Goal: Task Accomplishment & Management: Manage account settings

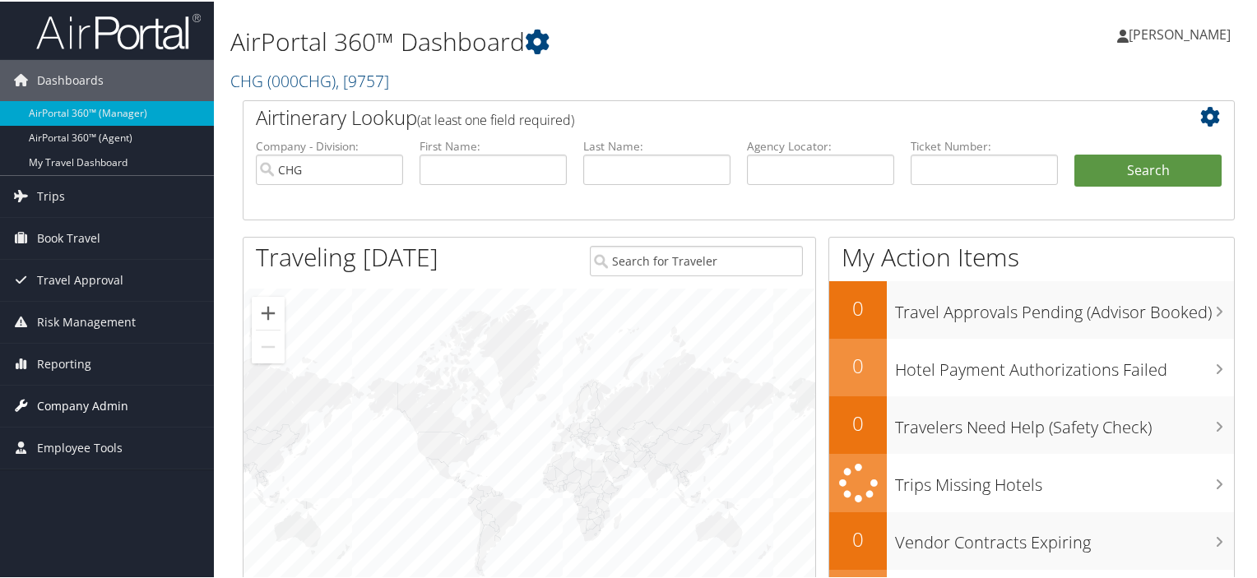
click at [105, 406] on span "Company Admin" at bounding box center [82, 404] width 91 height 41
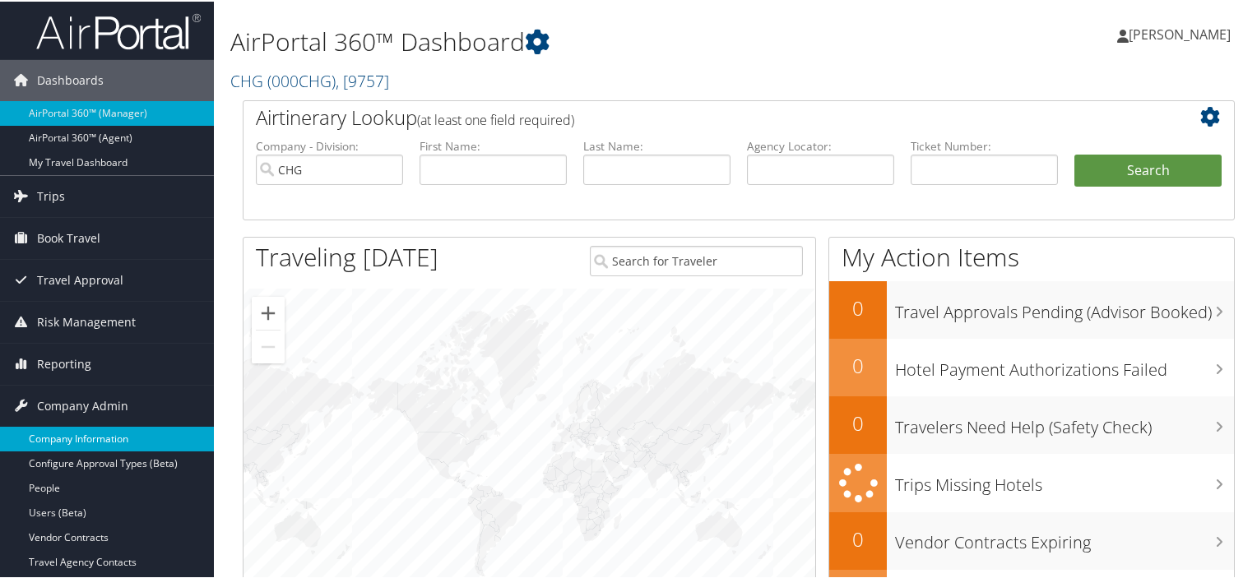
click at [109, 443] on link "Company Information" at bounding box center [107, 437] width 214 height 25
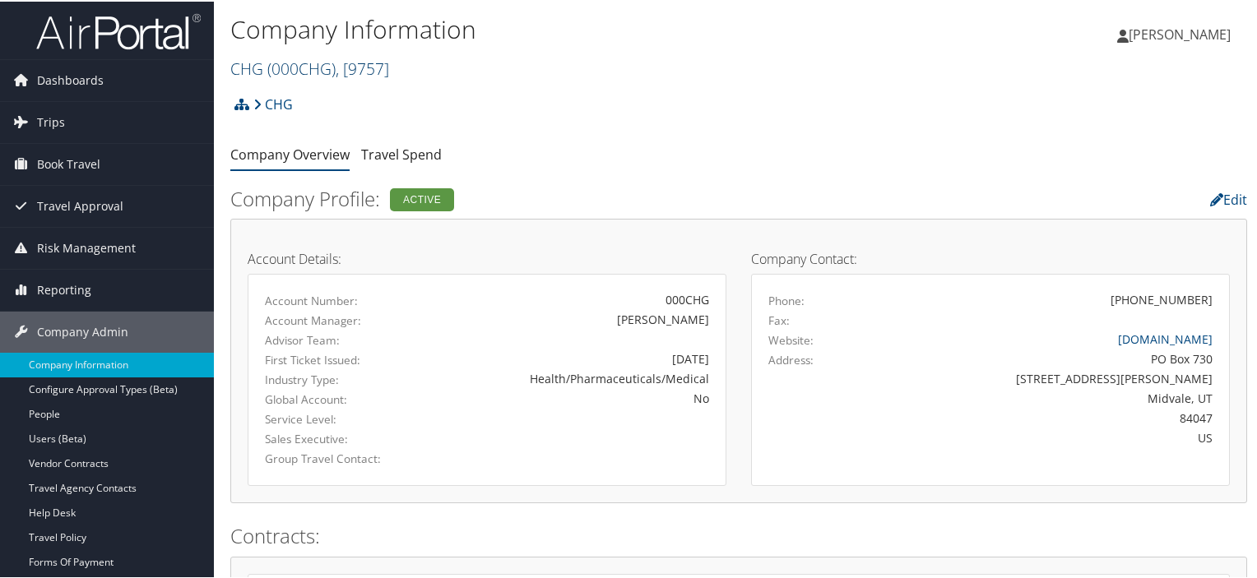
click at [262, 59] on link "CHG ( 000CHG ) , [ 9757 ]" at bounding box center [309, 67] width 159 height 22
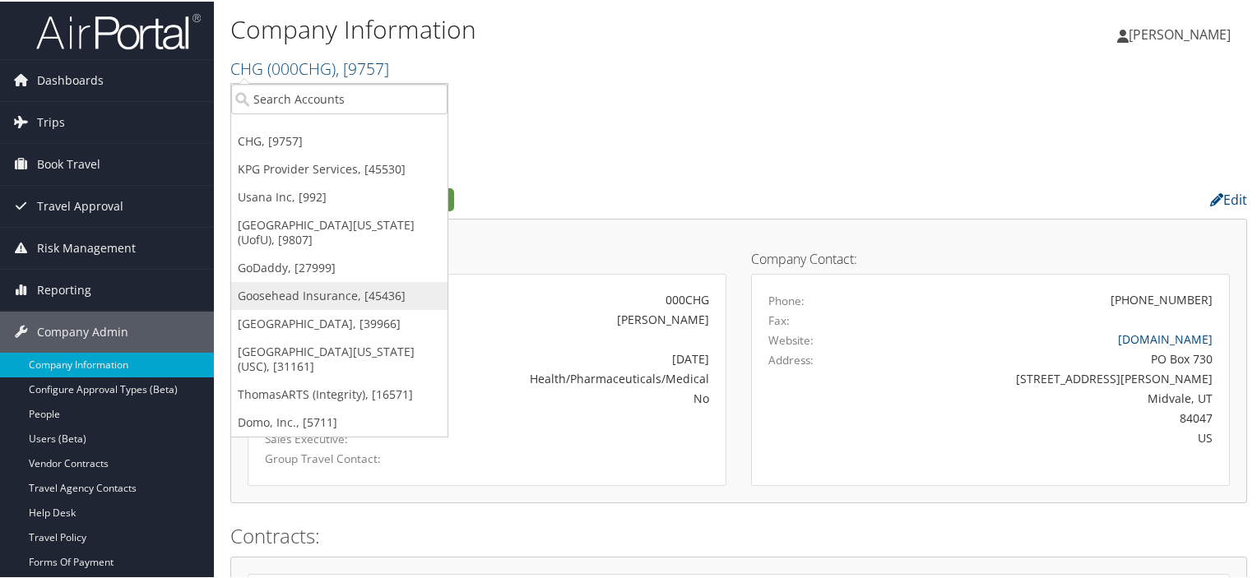
click at [290, 281] on link "Goosehead Insurance, [45436]" at bounding box center [339, 295] width 216 height 28
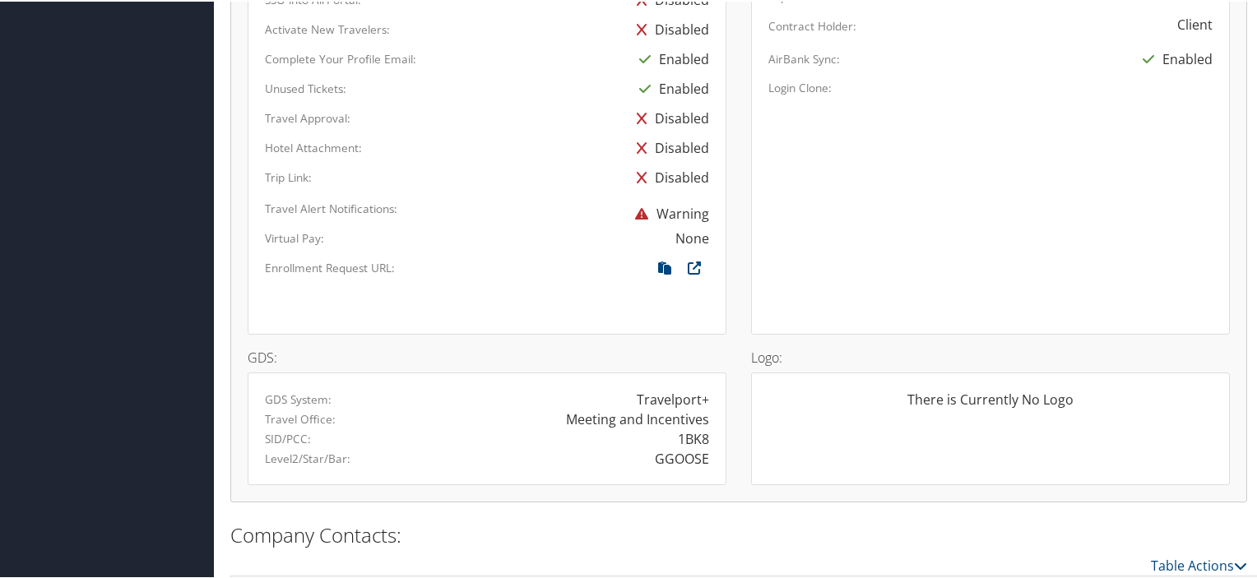
scroll to position [1039, 0]
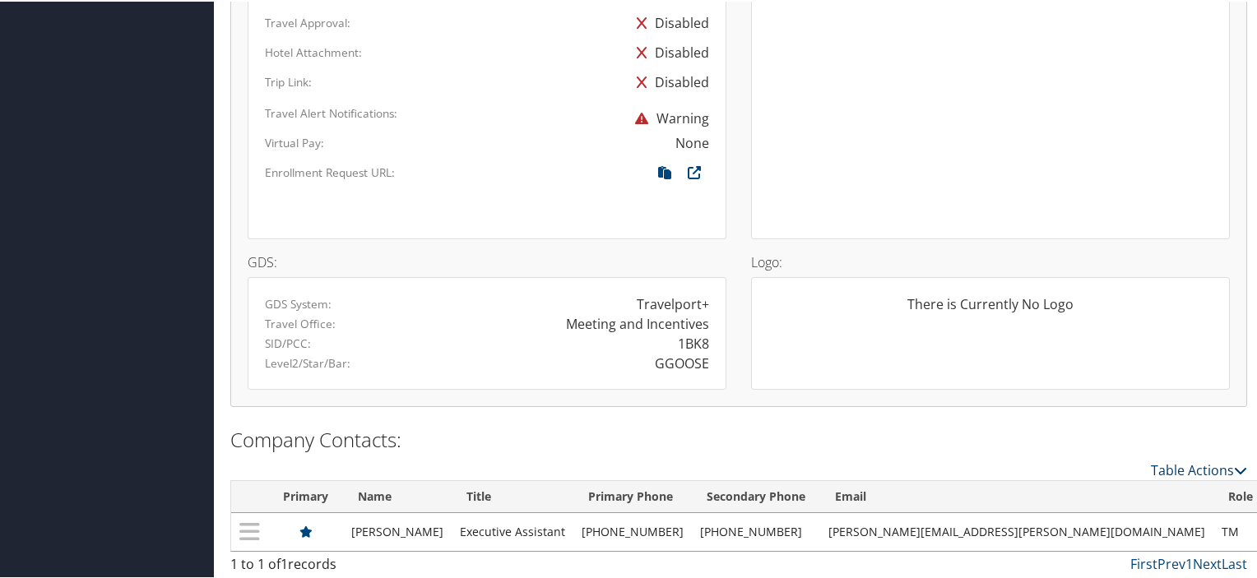
click at [1234, 465] on icon at bounding box center [1240, 468] width 13 height 13
click at [1145, 480] on link "New Contact" at bounding box center [1131, 492] width 216 height 28
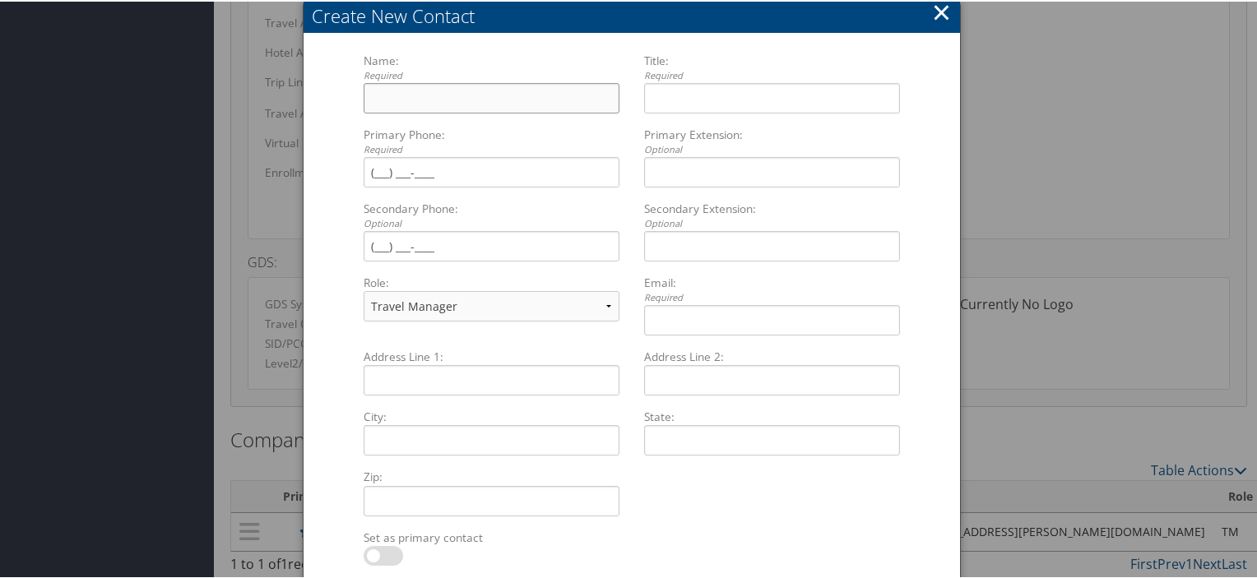
click at [489, 86] on input "Name: Required Multiple values The selected items contain different values for …" at bounding box center [492, 96] width 256 height 30
type input "Mara"
type input "Erickson"
click at [421, 180] on input "Primary Phone: Required Multiple values The selected items contain different va…" at bounding box center [492, 170] width 256 height 30
type input "(214) 838-5324"
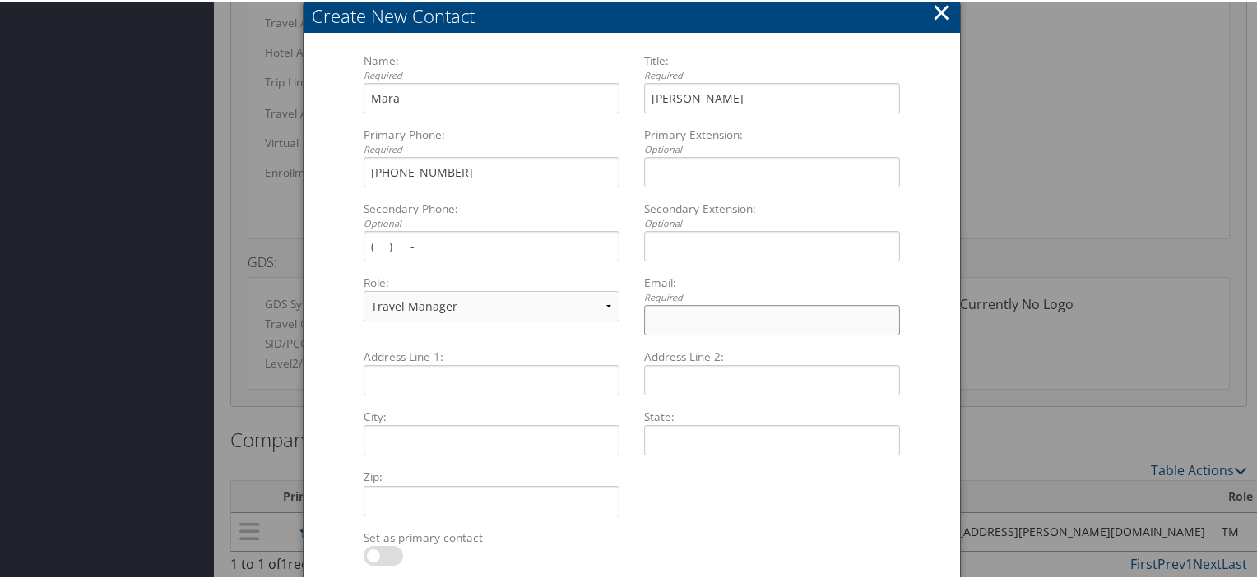
click at [657, 312] on input "Email: Required Multiple values The selected items contain different values for…" at bounding box center [772, 319] width 256 height 30
type input "mara.erickson@goosehead.com"
click at [389, 550] on label at bounding box center [383, 555] width 39 height 20
click at [383, 552] on input "checkbox" at bounding box center [377, 557] width 11 height 11
checkbox input "true"
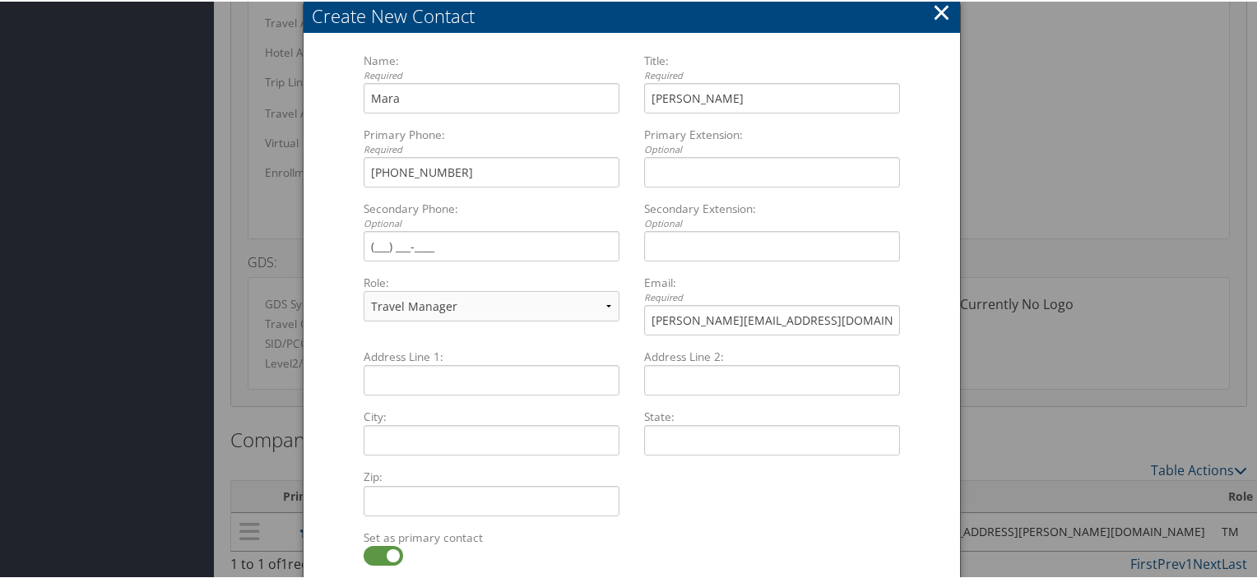
scroll to position [1098, 0]
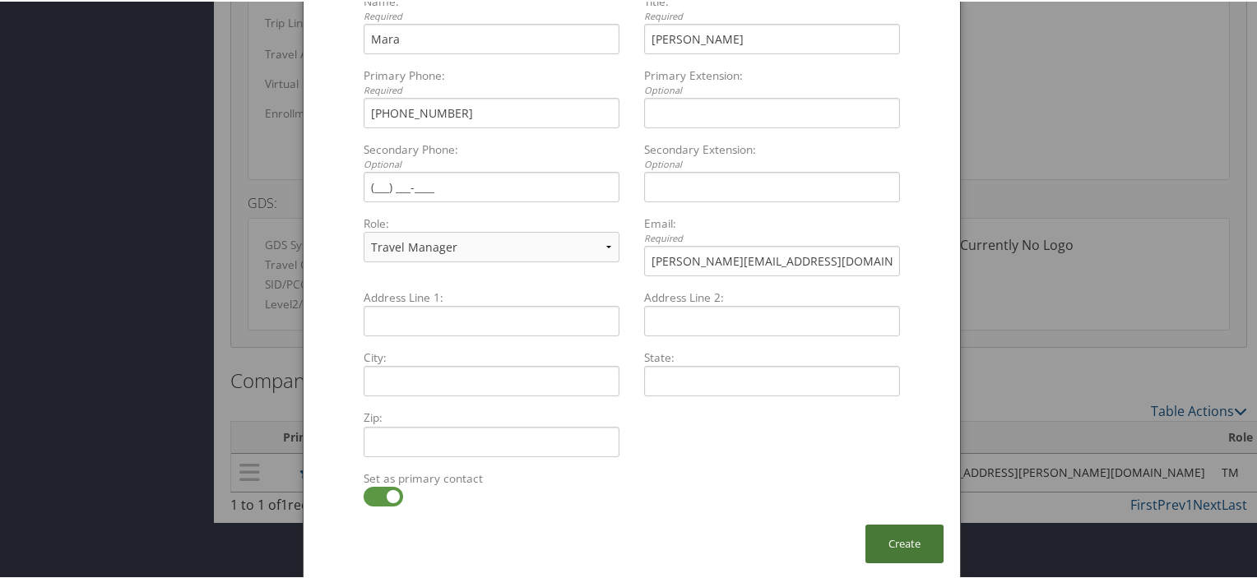
click at [898, 545] on button "Create" at bounding box center [904, 542] width 78 height 39
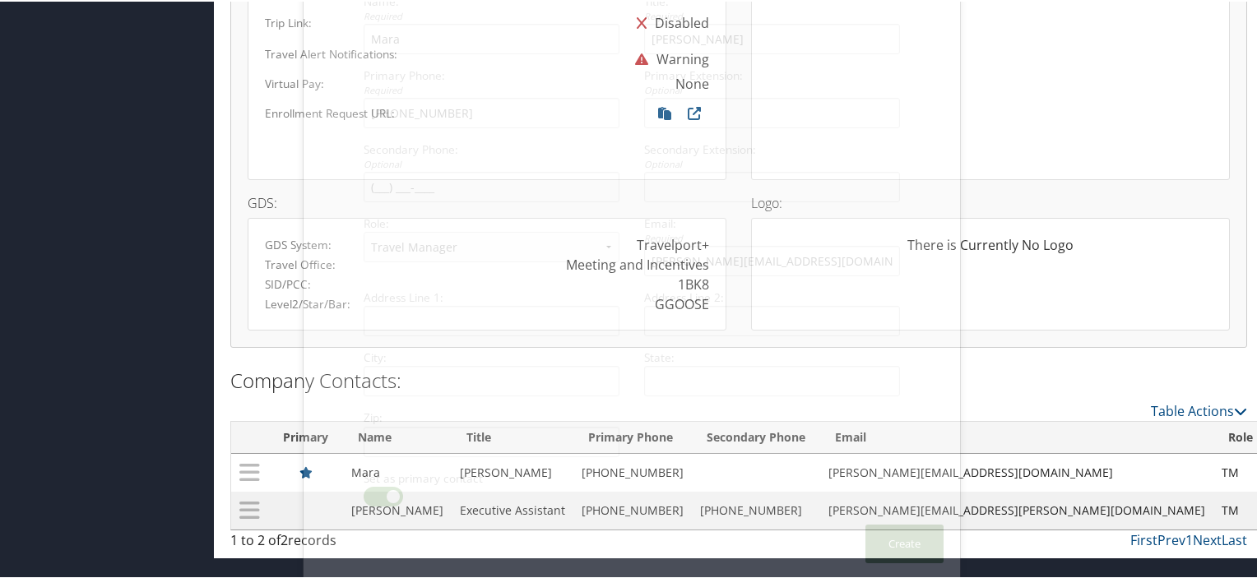
scroll to position [1074, 0]
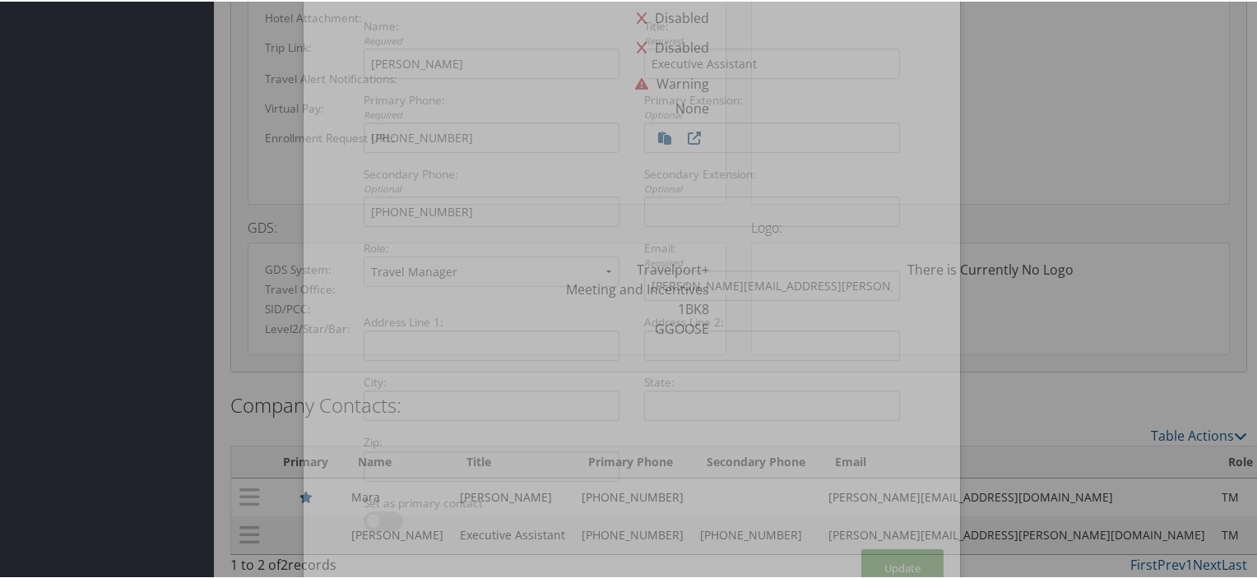
scroll to position [1098, 0]
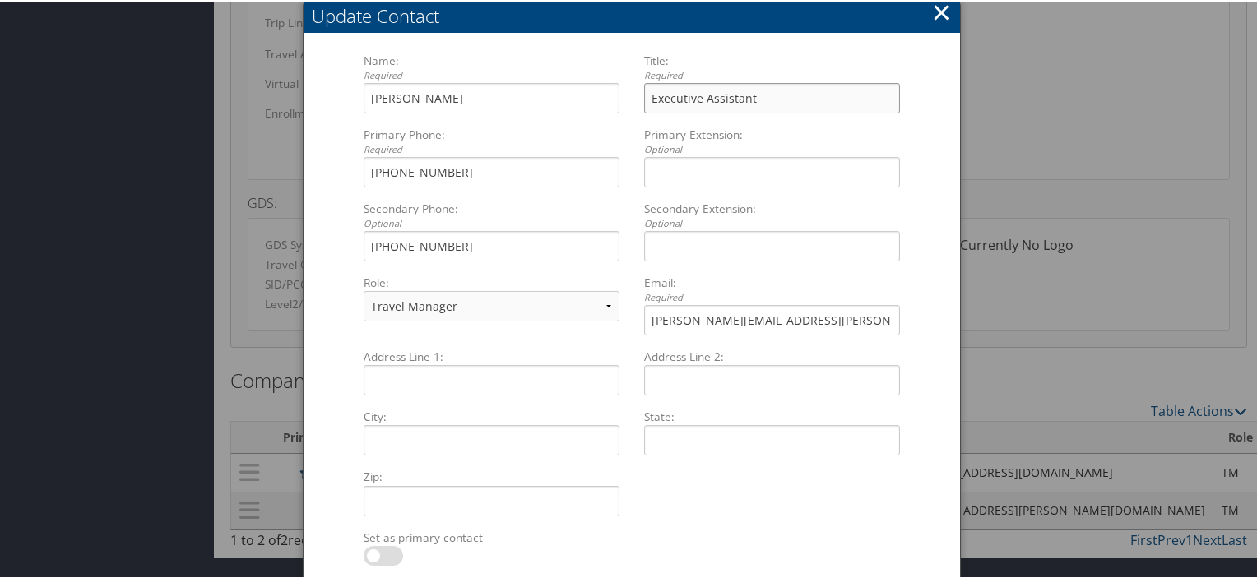
click at [802, 88] on input "Executive Assistant" at bounding box center [772, 96] width 256 height 30
type input "E"
click at [704, 519] on div "Address Line 1: Multiple values The selected items contain different values for…" at bounding box center [631, 437] width 561 height 181
click at [944, 10] on button "×" at bounding box center [941, 10] width 19 height 33
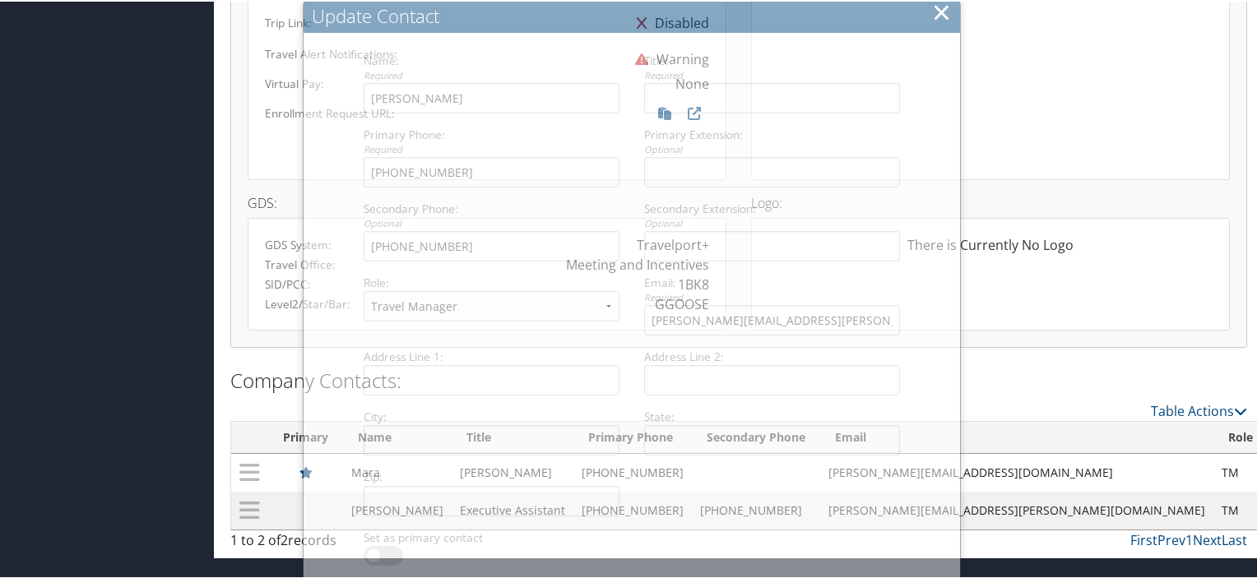
scroll to position [1074, 0]
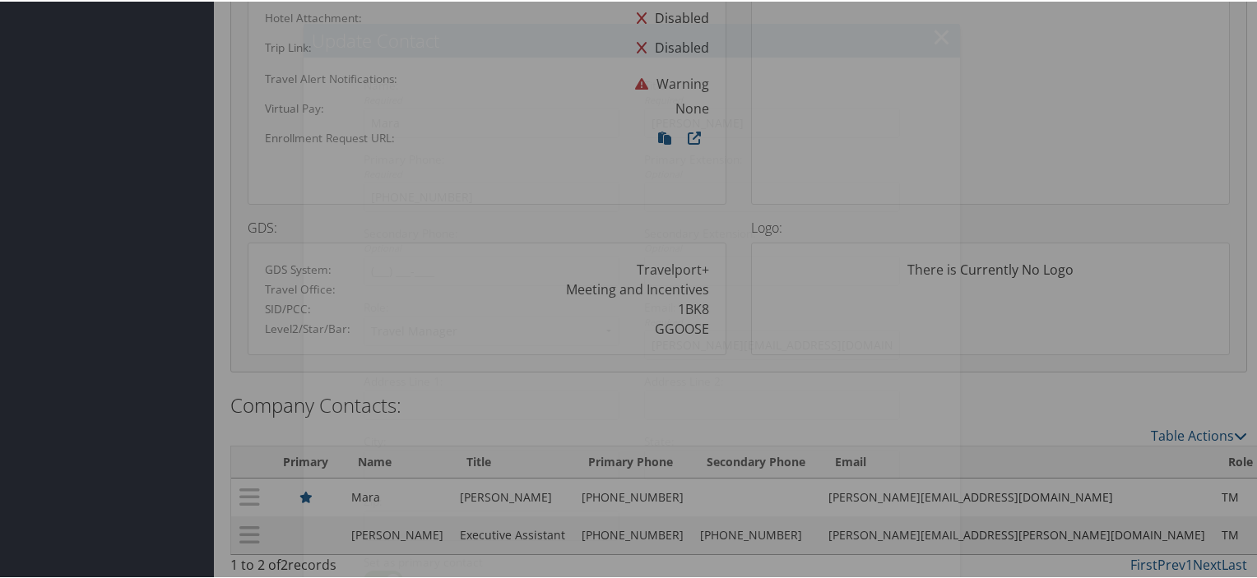
scroll to position [1098, 0]
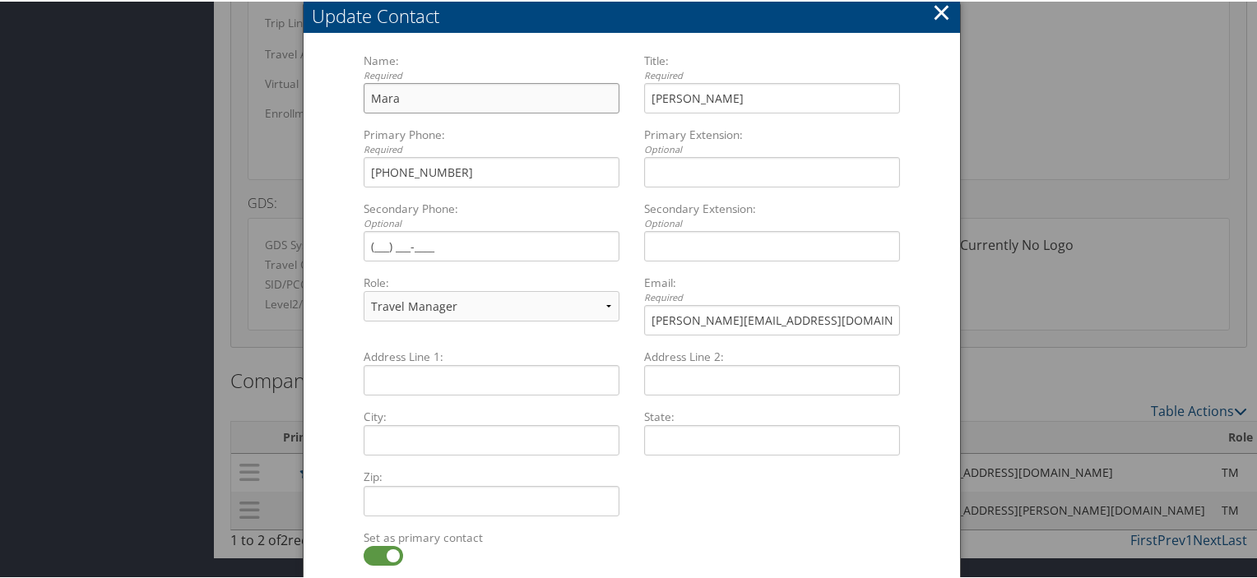
click at [587, 90] on input "Mara" at bounding box center [492, 96] width 256 height 30
type input "Mara Erickson"
type input "Travel Manager"
click at [941, 165] on div "Name: Required Mara Erickson Multiple values The selected items contain differe…" at bounding box center [632, 309] width 656 height 548
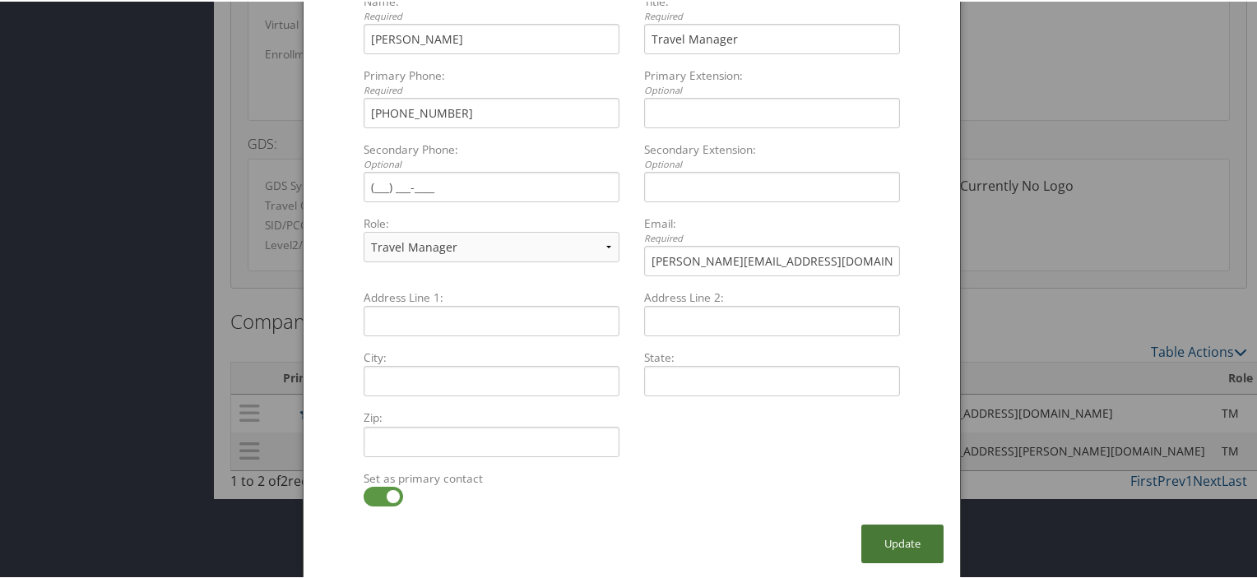
click at [888, 548] on button "Update" at bounding box center [902, 542] width 82 height 39
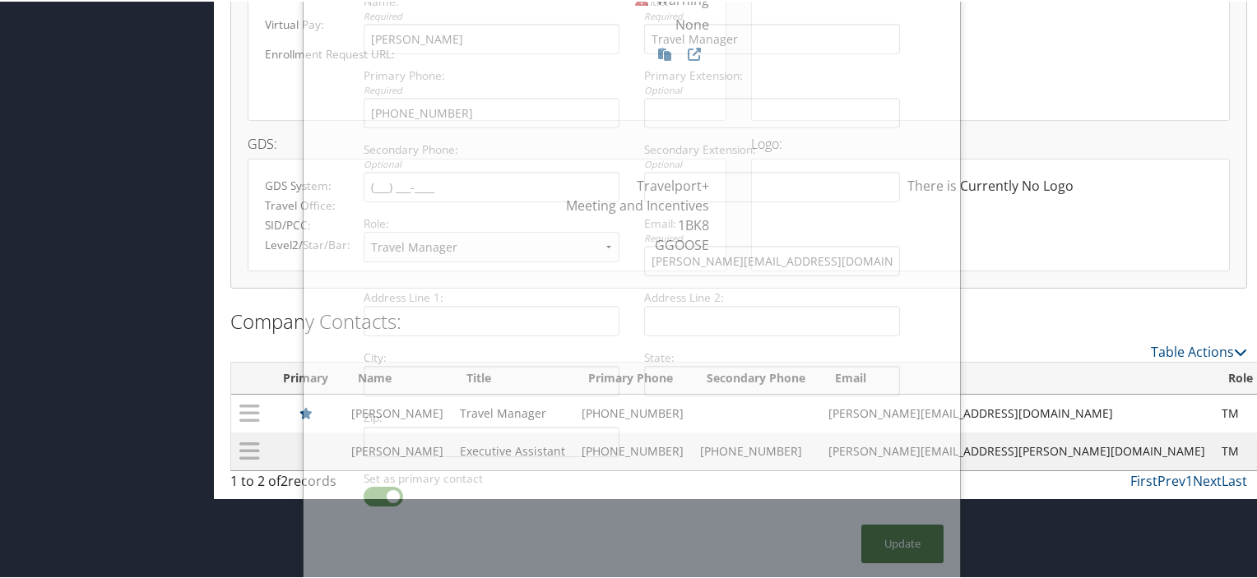
scroll to position [1074, 0]
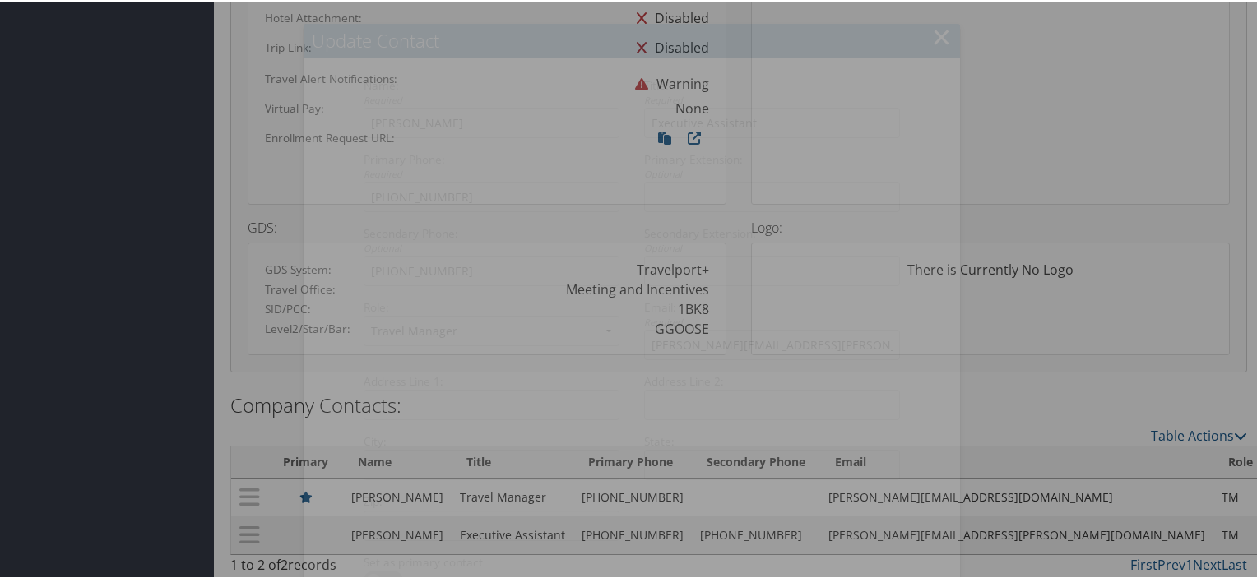
scroll to position [1157, 0]
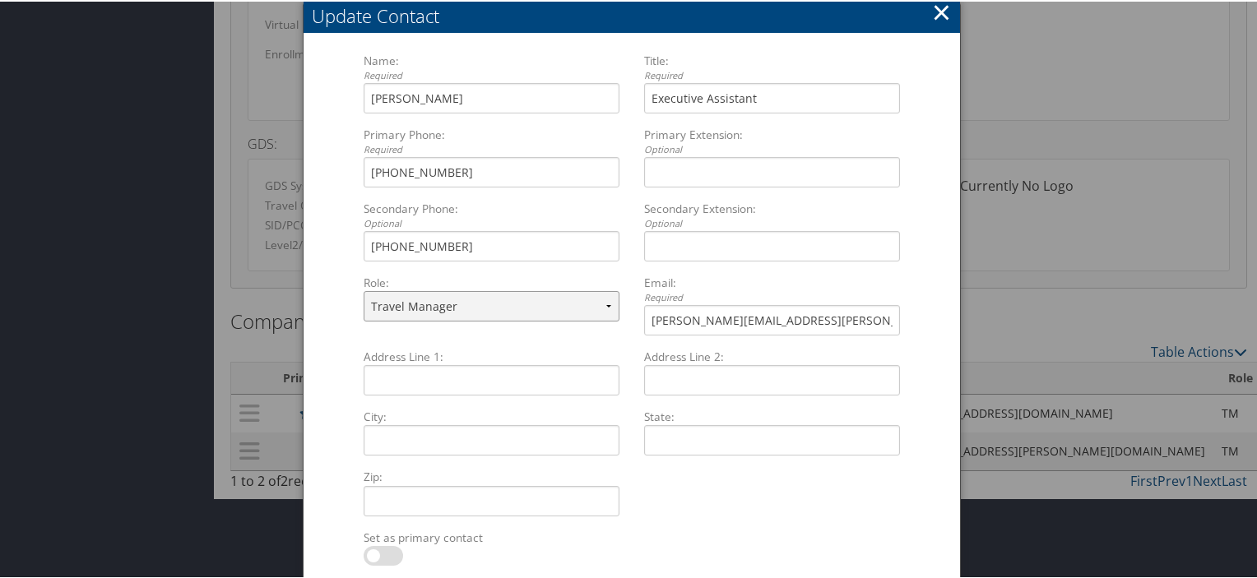
click at [605, 308] on select "Travel Manager Executive Purchasing/Legal Finance HR Manager Technical contact" at bounding box center [492, 305] width 256 height 30
click at [364, 290] on select "Travel Manager Executive Purchasing/Legal Finance HR Manager Technical contact" at bounding box center [492, 305] width 256 height 30
click at [941, 14] on button "×" at bounding box center [941, 10] width 19 height 33
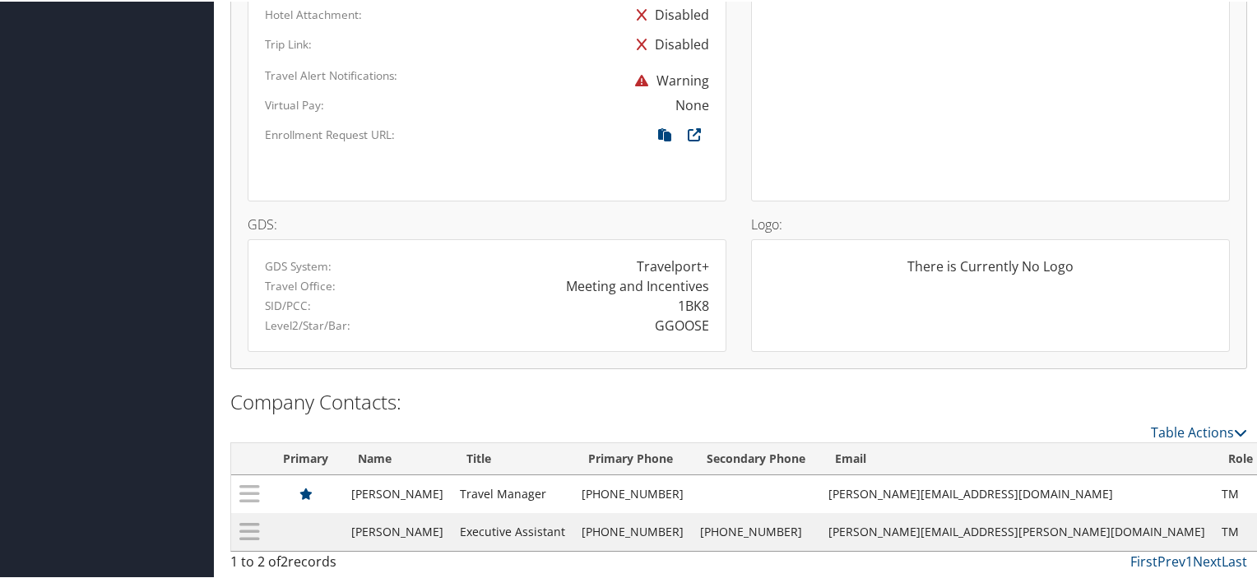
scroll to position [1074, 0]
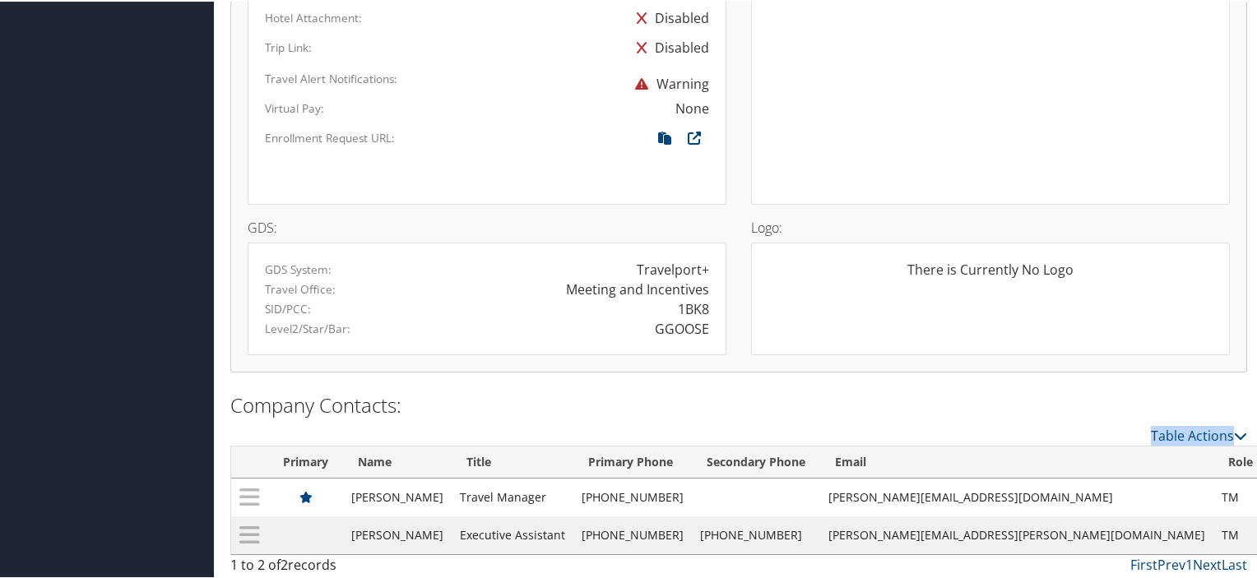
drag, startPoint x: 1256, startPoint y: 427, endPoint x: 1255, endPoint y: 391, distance: 36.2
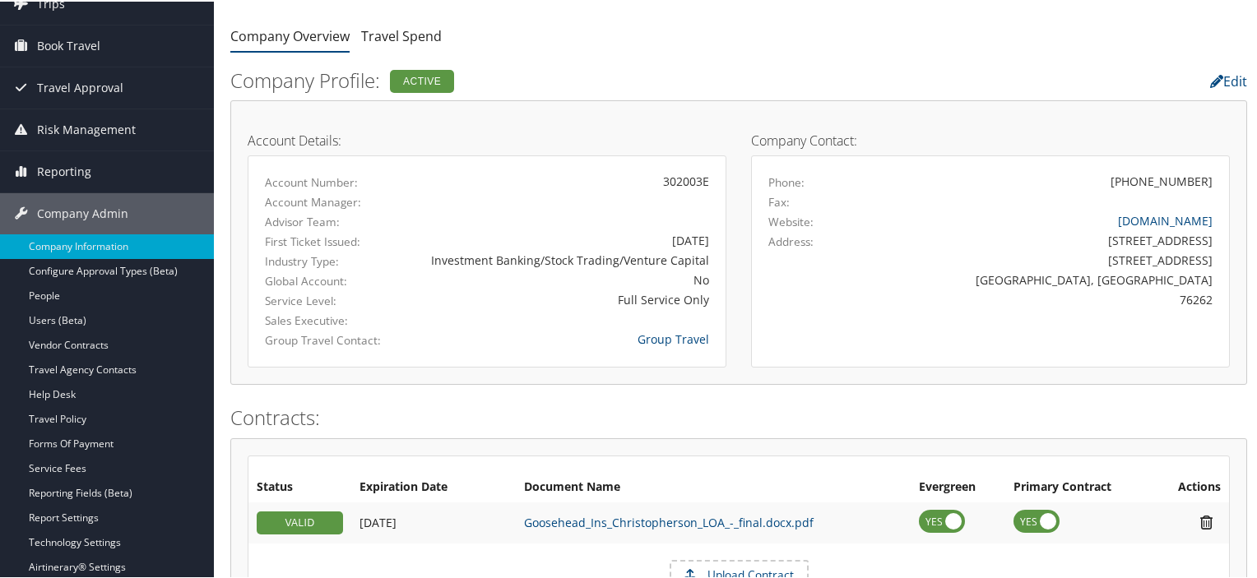
scroll to position [54, 0]
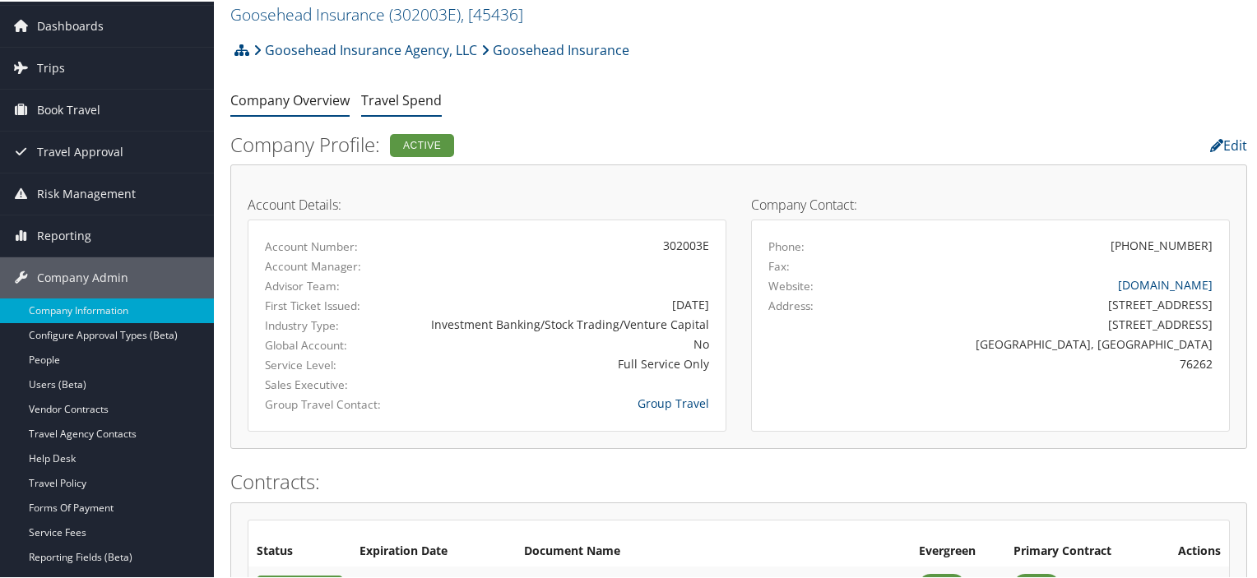
click at [392, 100] on link "Travel Spend" at bounding box center [401, 99] width 81 height 18
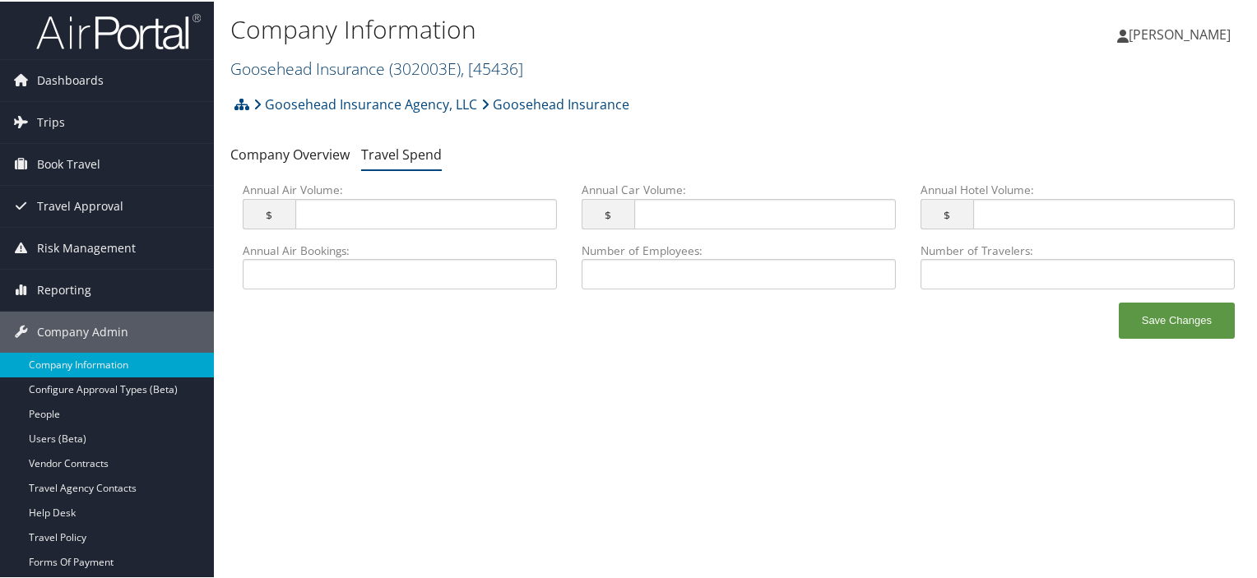
click at [368, 65] on link "Goosehead Insurance ( 302003E ) , [ 45436 ]" at bounding box center [376, 67] width 293 height 22
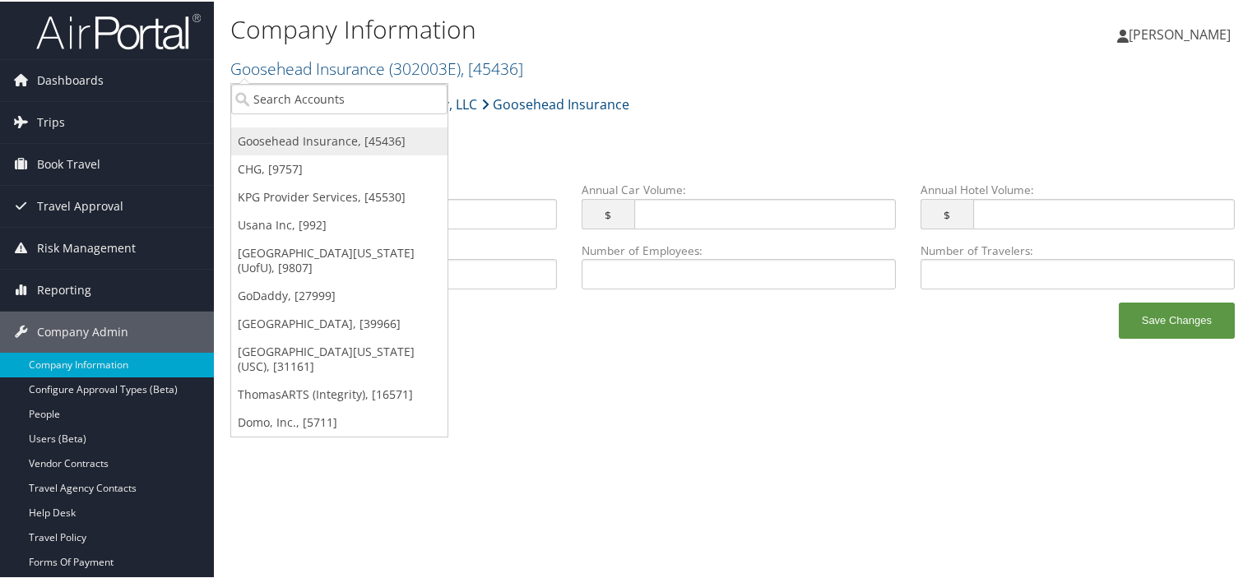
click at [319, 137] on link "Goosehead Insurance, [45436]" at bounding box center [339, 140] width 216 height 28
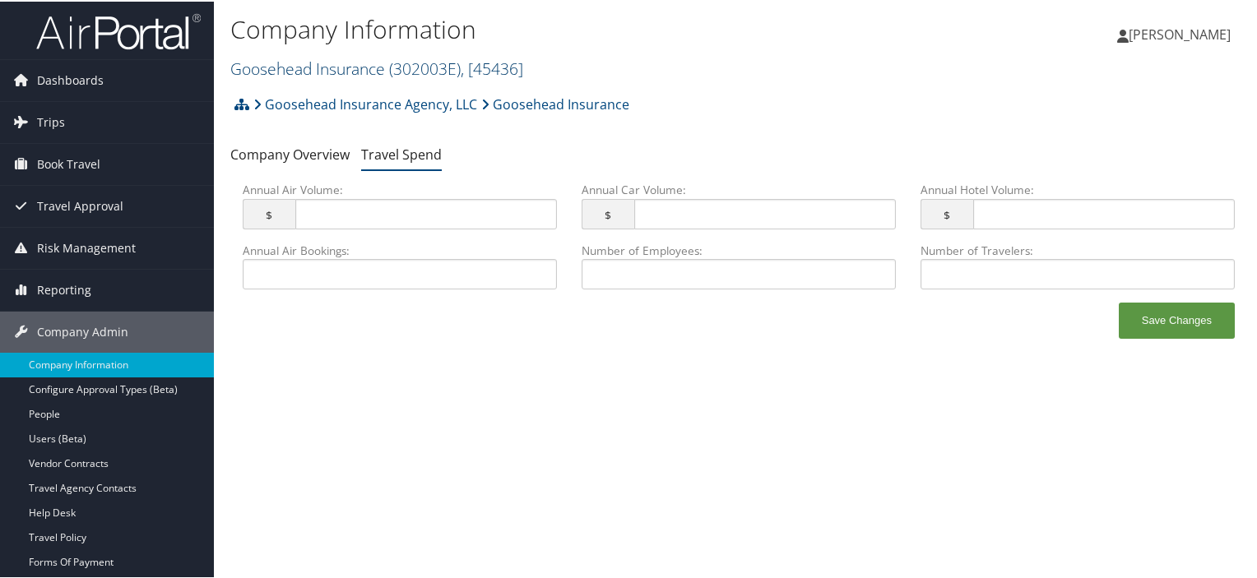
click at [313, 72] on link "Goosehead Insurance ( 302003E ) , [ 45436 ]" at bounding box center [376, 67] width 293 height 22
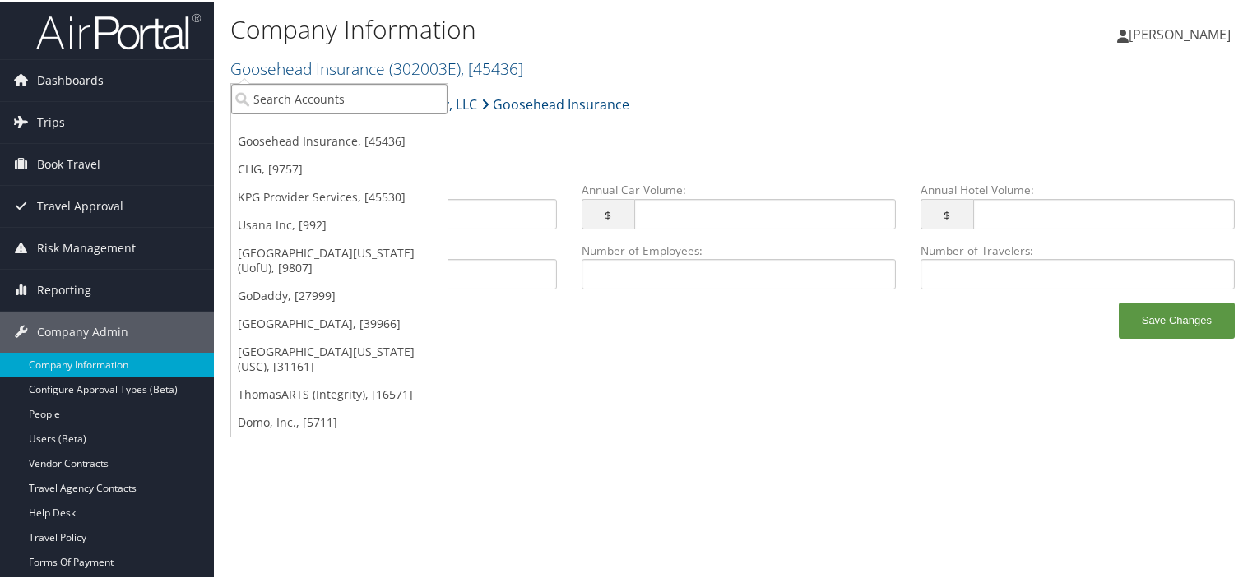
click at [311, 93] on input "search" at bounding box center [339, 97] width 216 height 30
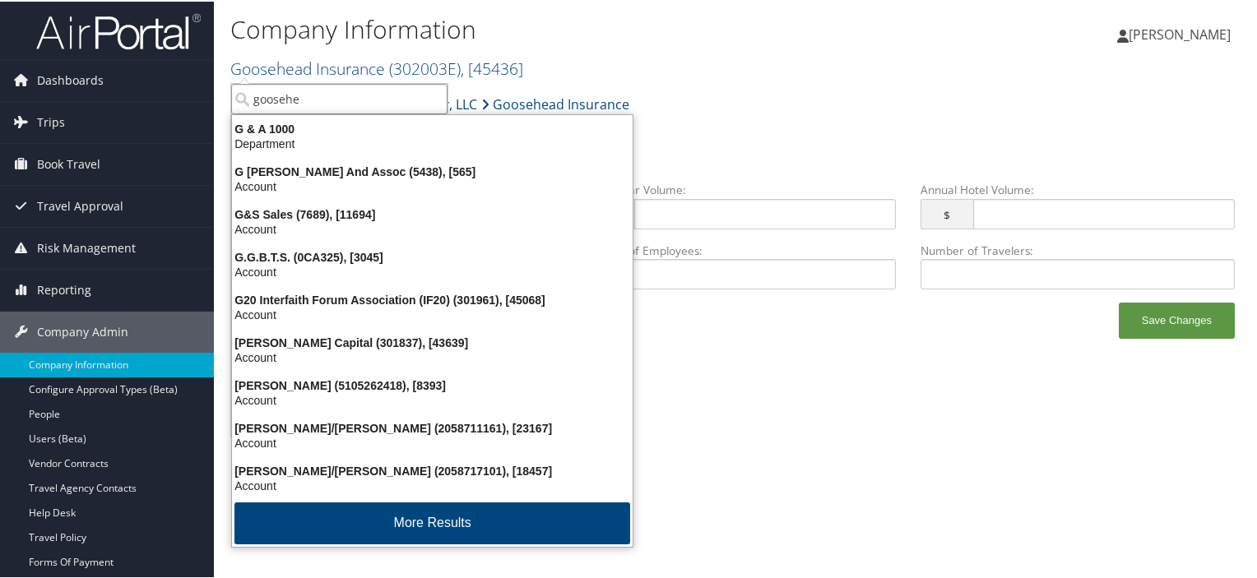
type input "goosehea"
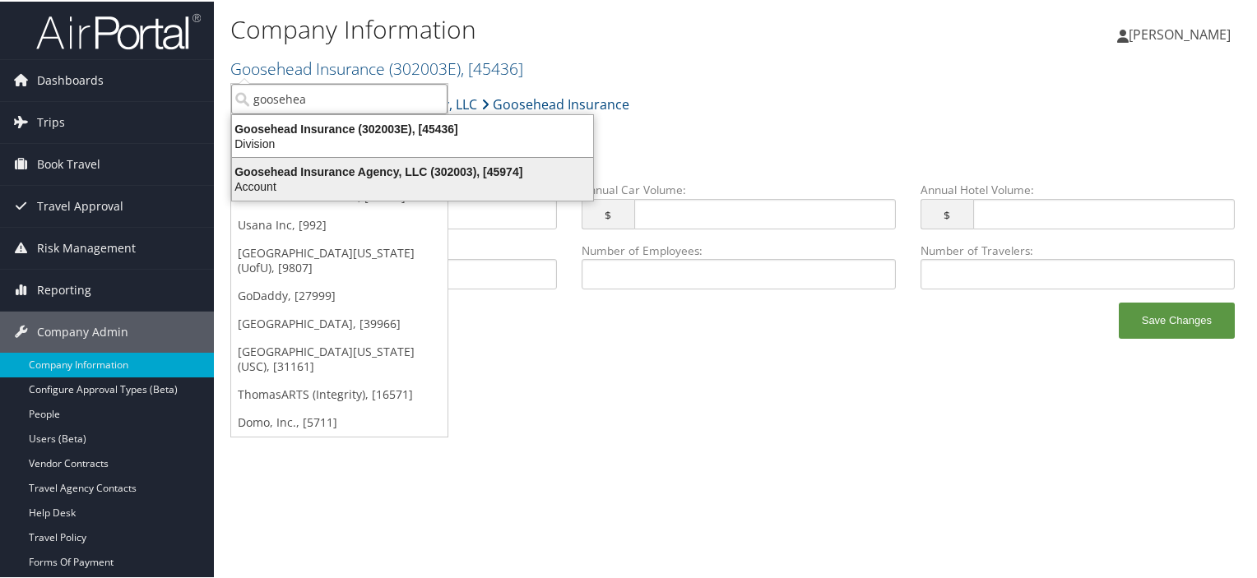
click at [332, 167] on div "Goosehead Insurance Agency, LLC (302003), [45974]" at bounding box center [412, 170] width 381 height 15
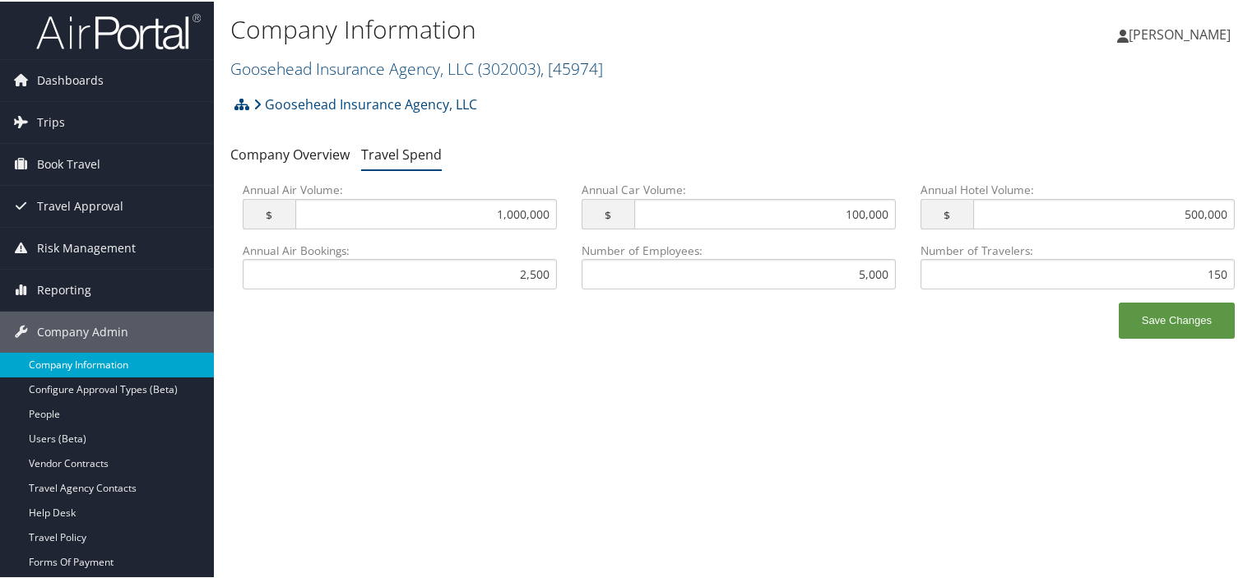
click at [123, 358] on link "Company Information" at bounding box center [107, 363] width 214 height 25
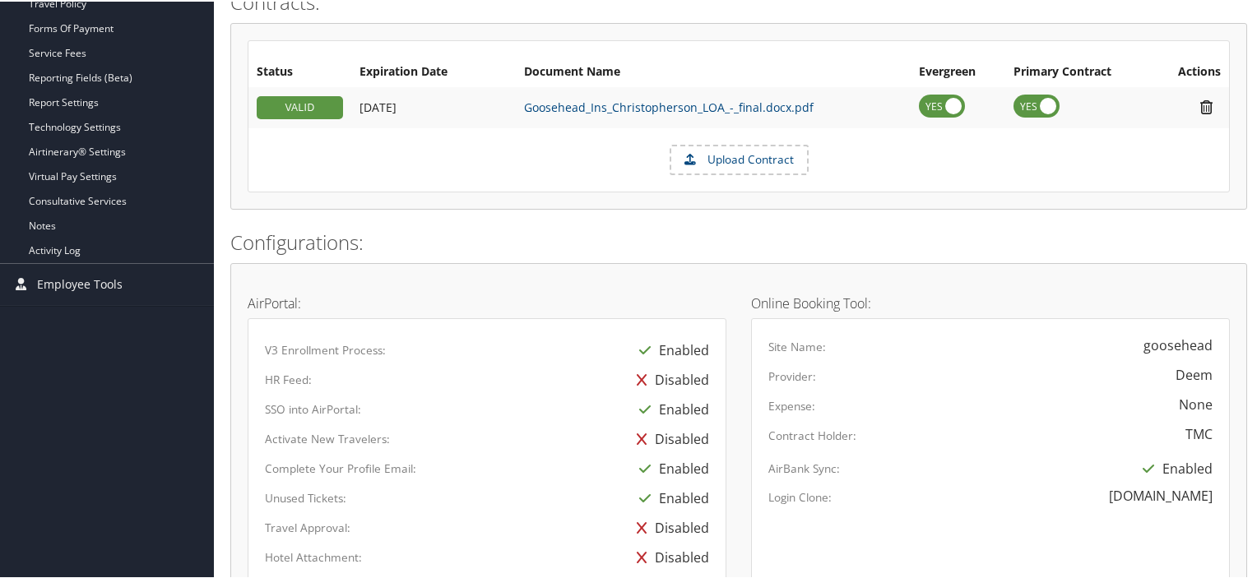
scroll to position [529, 0]
